Goal: Task Accomplishment & Management: Manage account settings

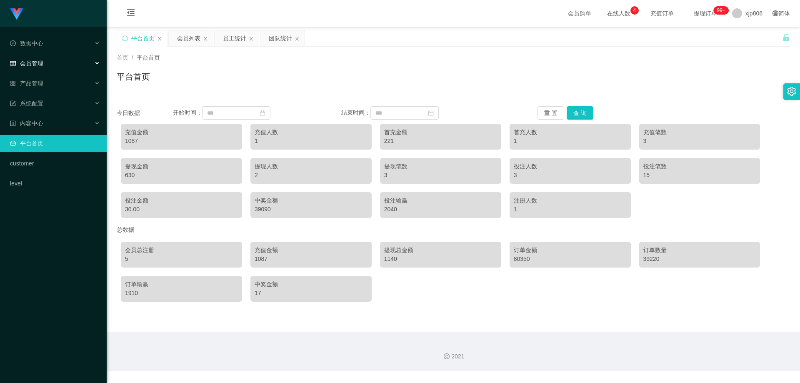
click at [44, 68] on div "会员管理" at bounding box center [53, 63] width 107 height 17
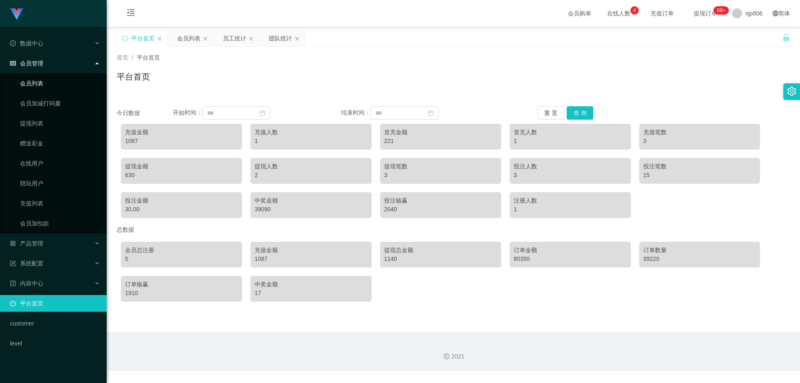
drag, startPoint x: 44, startPoint y: 72, endPoint x: 45, endPoint y: 76, distance: 4.3
click at [45, 73] on li "会员管理 会员列表 会员加减打码量 提现列表 赠送彩金 在线用户 陪玩用户 充值列表 会员加扣款" at bounding box center [53, 144] width 107 height 178
click at [45, 81] on link "会员列表" at bounding box center [60, 83] width 80 height 17
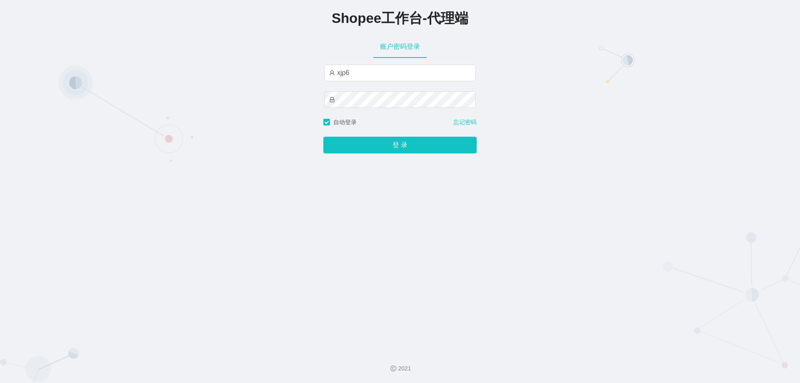
type input "xjp6"
click at [323, 137] on button "登 录" at bounding box center [399, 145] width 153 height 17
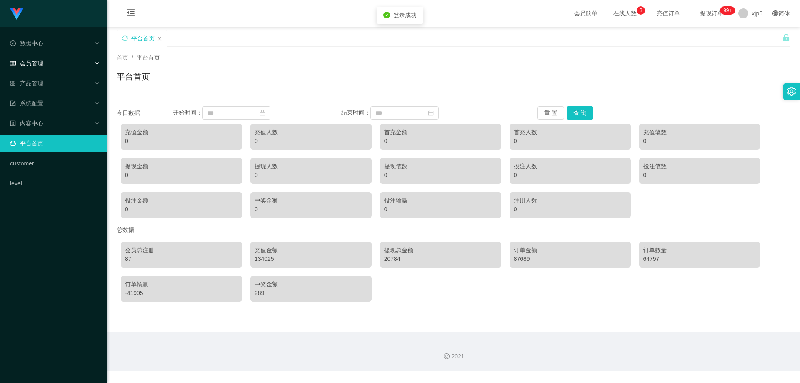
click at [45, 65] on div "会员管理" at bounding box center [53, 63] width 107 height 17
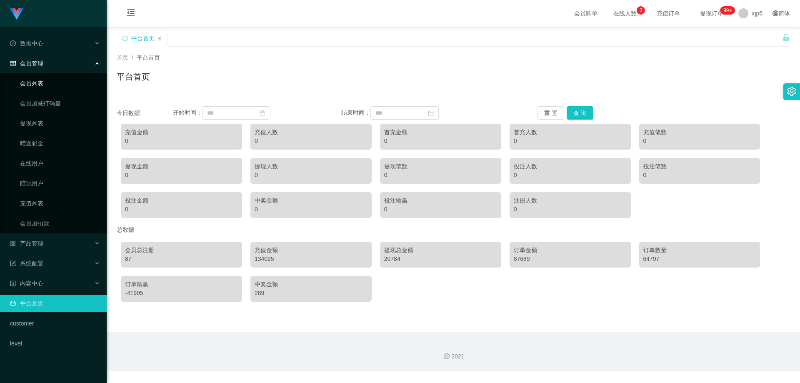
click at [46, 80] on link "会员列表" at bounding box center [60, 83] width 80 height 17
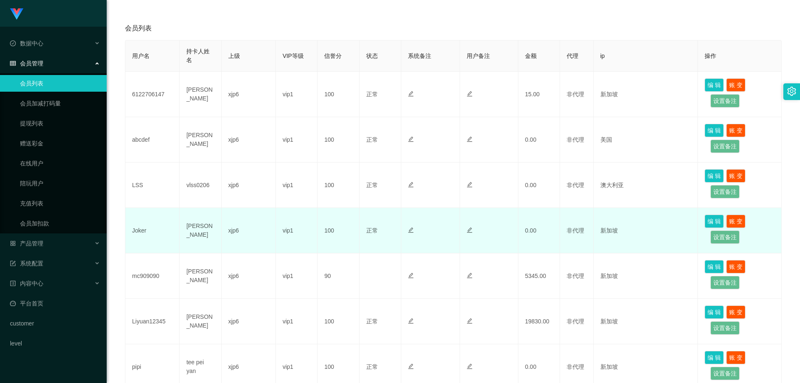
scroll to position [23, 0]
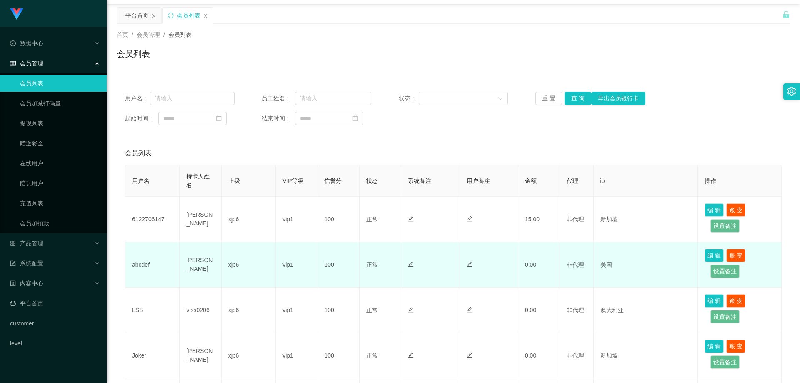
click at [125, 261] on td "abcdef" at bounding box center [152, 264] width 54 height 45
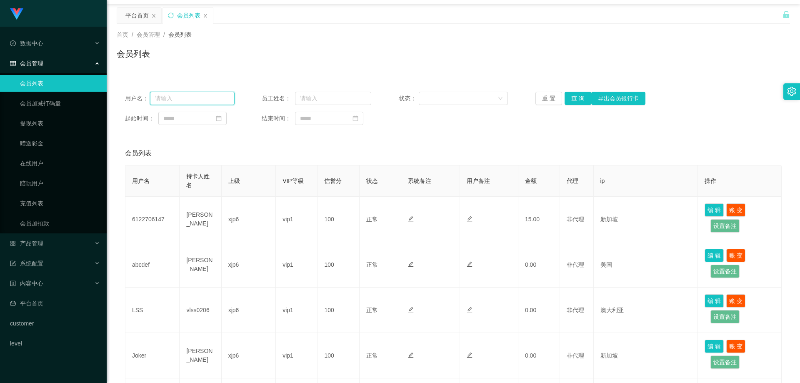
click at [178, 100] on input "text" at bounding box center [192, 98] width 85 height 13
paste input "ML321088"
type input "ML321088"
click at [577, 100] on button "查 询" at bounding box center [578, 98] width 27 height 13
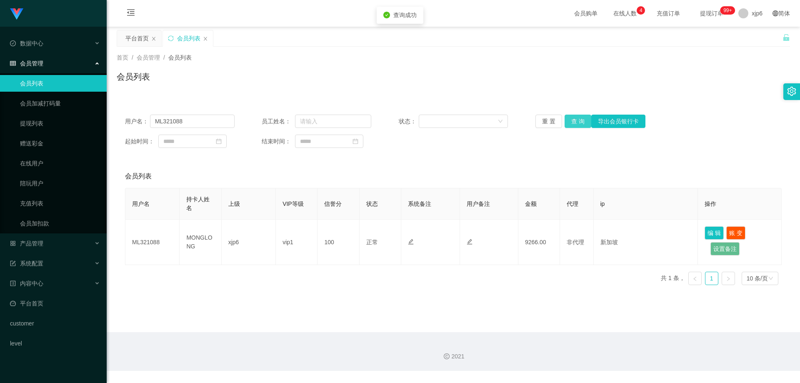
scroll to position [0, 0]
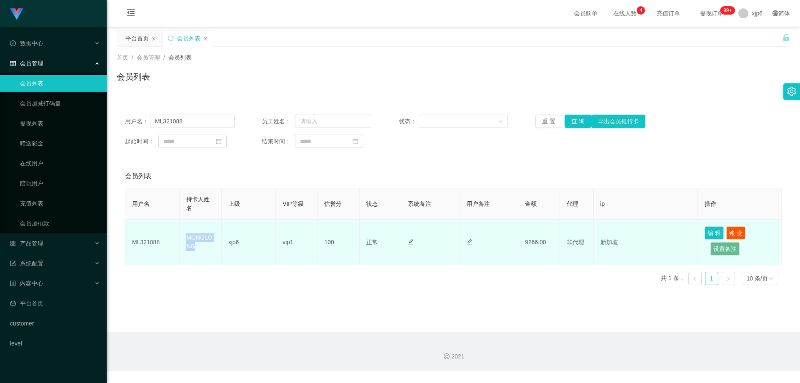
drag, startPoint x: 198, startPoint y: 246, endPoint x: 187, endPoint y: 239, distance: 13.7
click at [187, 239] on td "MONGLONG" at bounding box center [201, 242] width 42 height 45
copy td "MONGLONG"
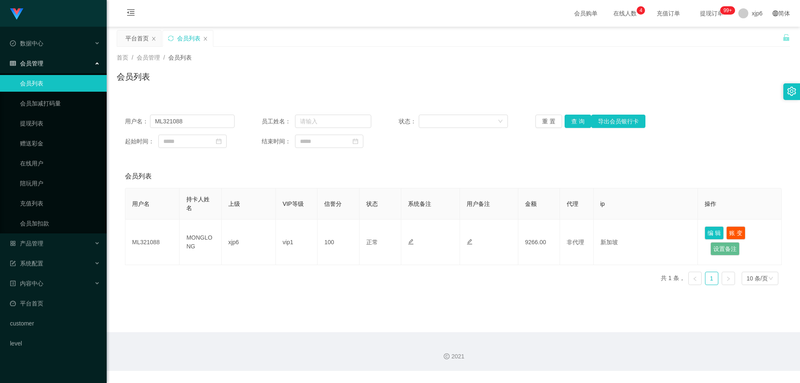
drag, startPoint x: 192, startPoint y: 294, endPoint x: 196, endPoint y: 293, distance: 4.4
click at [192, 294] on main "关闭左侧 关闭右侧 关闭其它 刷新页面 平台首页 会员列表 首页 / 会员管理 / 会员列表 / 会员列表 用户名： ML321088 员工姓名： 状态： 重…" at bounding box center [454, 180] width 694 height 306
click at [50, 125] on link "提现列表" at bounding box center [60, 123] width 80 height 17
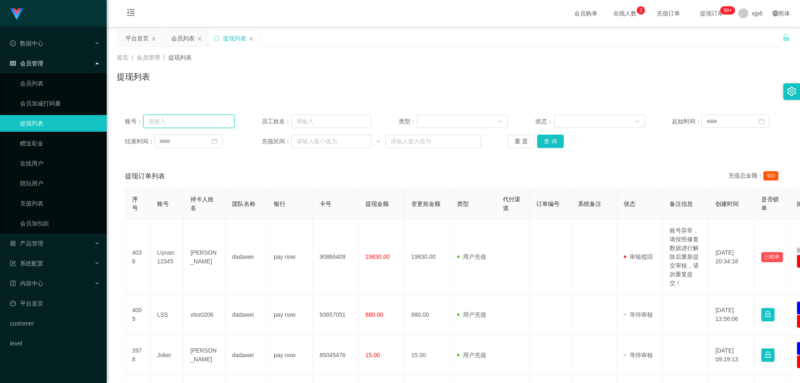
click at [203, 122] on input "text" at bounding box center [188, 121] width 91 height 13
paste input "MONGLONG"
drag, startPoint x: 205, startPoint y: 122, endPoint x: 140, endPoint y: 120, distance: 64.6
click at [139, 120] on div "账号： MONGLONG" at bounding box center [180, 121] width 110 height 13
click at [547, 138] on button "查 询" at bounding box center [550, 141] width 27 height 13
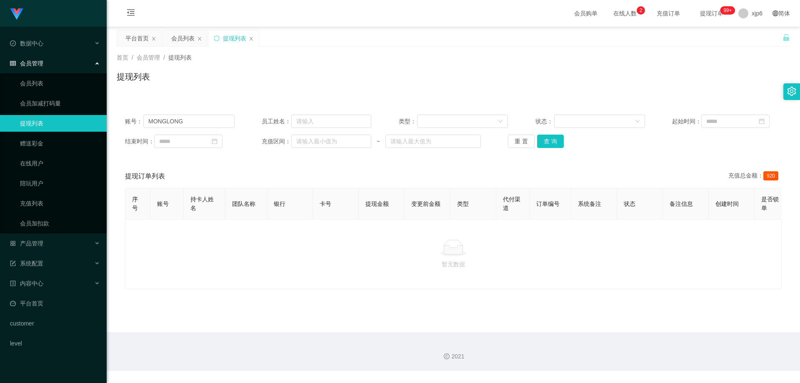
click at [136, 318] on main "关闭左侧 关闭右侧 关闭其它 刷新页面 平台首页 会员列表 提现列表 首页 / 会员管理 / 提现列表 / 提现列表 账号： MONGLONG 员工姓名： 类…" at bounding box center [454, 180] width 694 height 306
drag, startPoint x: 186, startPoint y: 121, endPoint x: 123, endPoint y: 119, distance: 62.6
click at [124, 119] on div "账号： MONGLONG 员工姓名： 类型： 状态： 起始时间： 结束时间： 充值区间： ~ 重 置 查 询" at bounding box center [454, 131] width 674 height 50
paste input "L321088"
type input "ML321088"
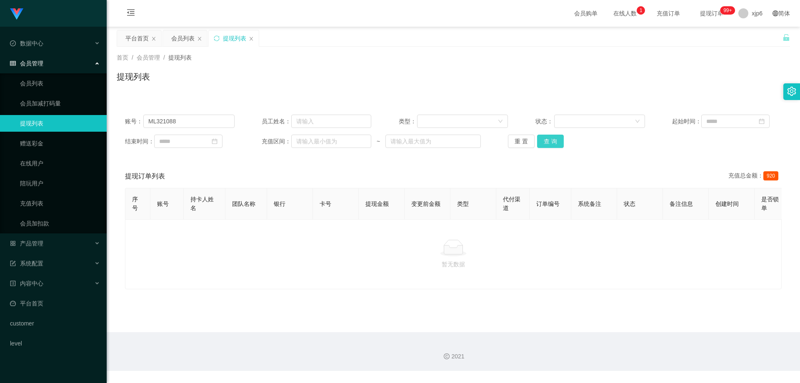
click at [546, 143] on button "查 询" at bounding box center [550, 141] width 27 height 13
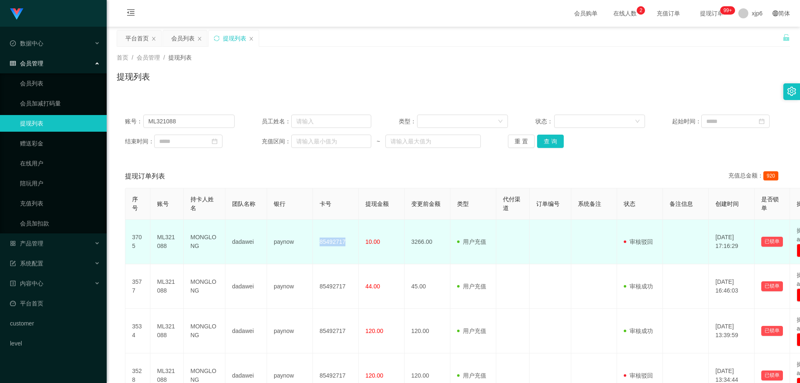
drag, startPoint x: 318, startPoint y: 243, endPoint x: 351, endPoint y: 243, distance: 32.9
click at [351, 243] on td "85492717" at bounding box center [336, 242] width 46 height 45
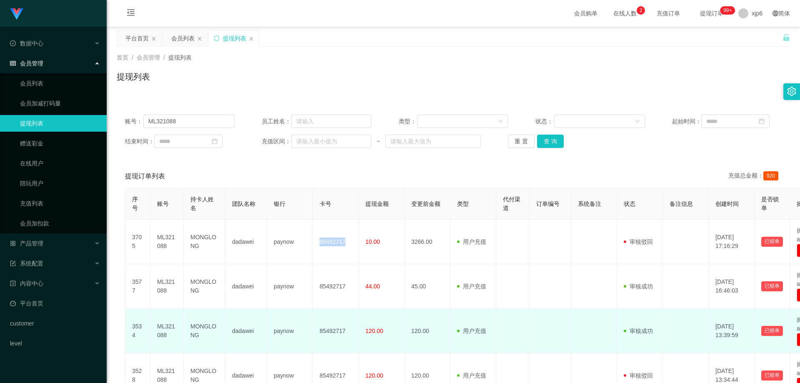
copy td "85492717"
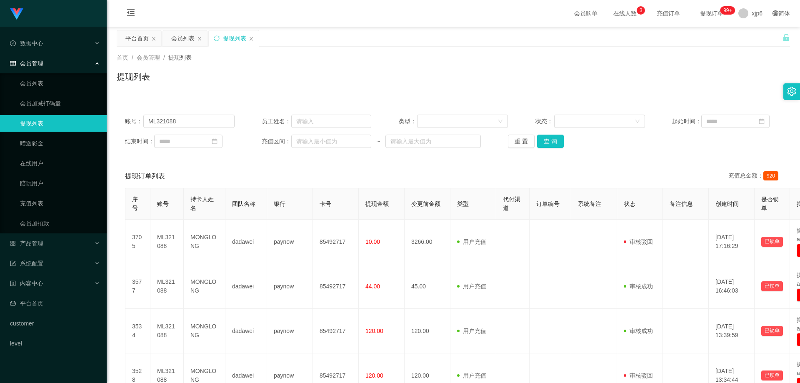
click at [115, 214] on main "关闭左侧 关闭右侧 关闭其它 刷新页面 平台首页 会员列表 提现列表 首页 / 会员管理 / 提现列表 / 提现列表 账号： ML321088 员工姓名： 类…" at bounding box center [454, 226] width 694 height 398
click at [189, 118] on input "ML321088" at bounding box center [188, 121] width 91 height 13
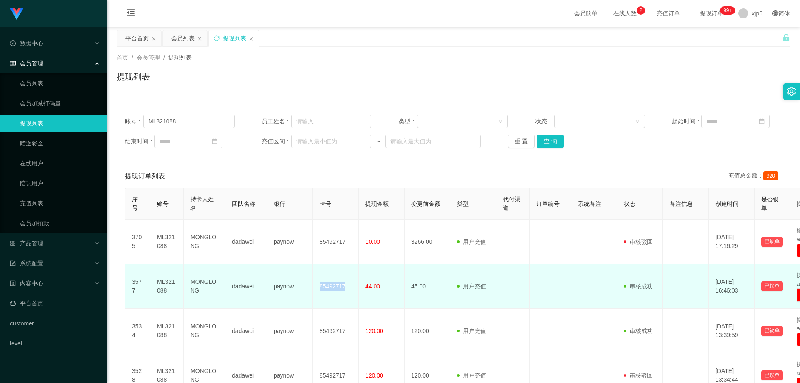
drag, startPoint x: 319, startPoint y: 286, endPoint x: 348, endPoint y: 288, distance: 28.4
click at [348, 288] on td "85492717" at bounding box center [336, 286] width 46 height 45
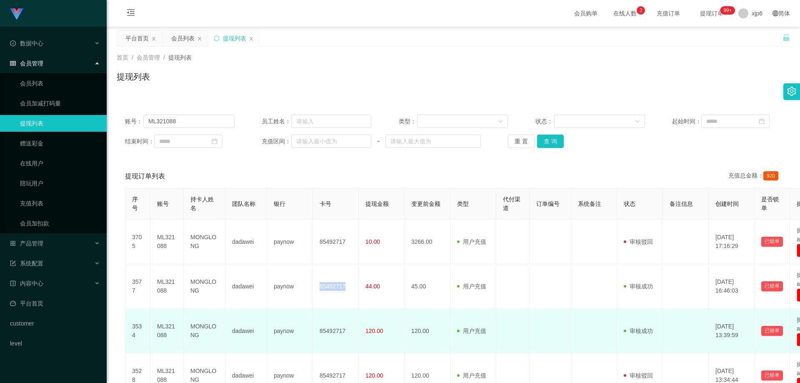
copy td "85492717"
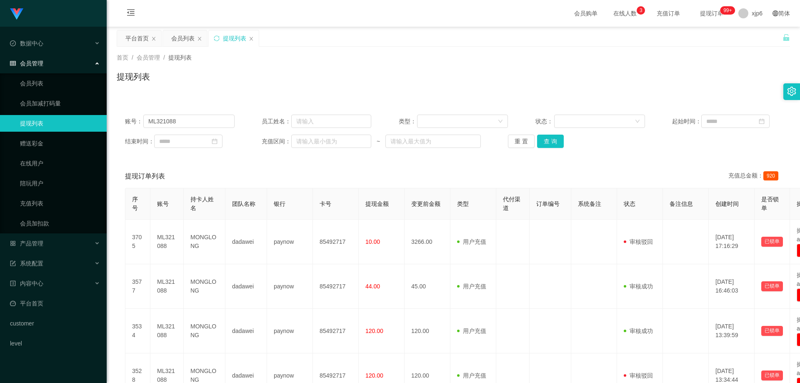
click at [47, 115] on ul "会员列表 会员加减打码量 提现列表 赠送彩金 在线用户 陪玩用户 充值列表 会员加扣款" at bounding box center [53, 153] width 107 height 160
click at [53, 128] on link "提现列表" at bounding box center [60, 123] width 80 height 17
click at [36, 81] on link "会员列表" at bounding box center [60, 83] width 80 height 17
